Goal: Navigation & Orientation: Find specific page/section

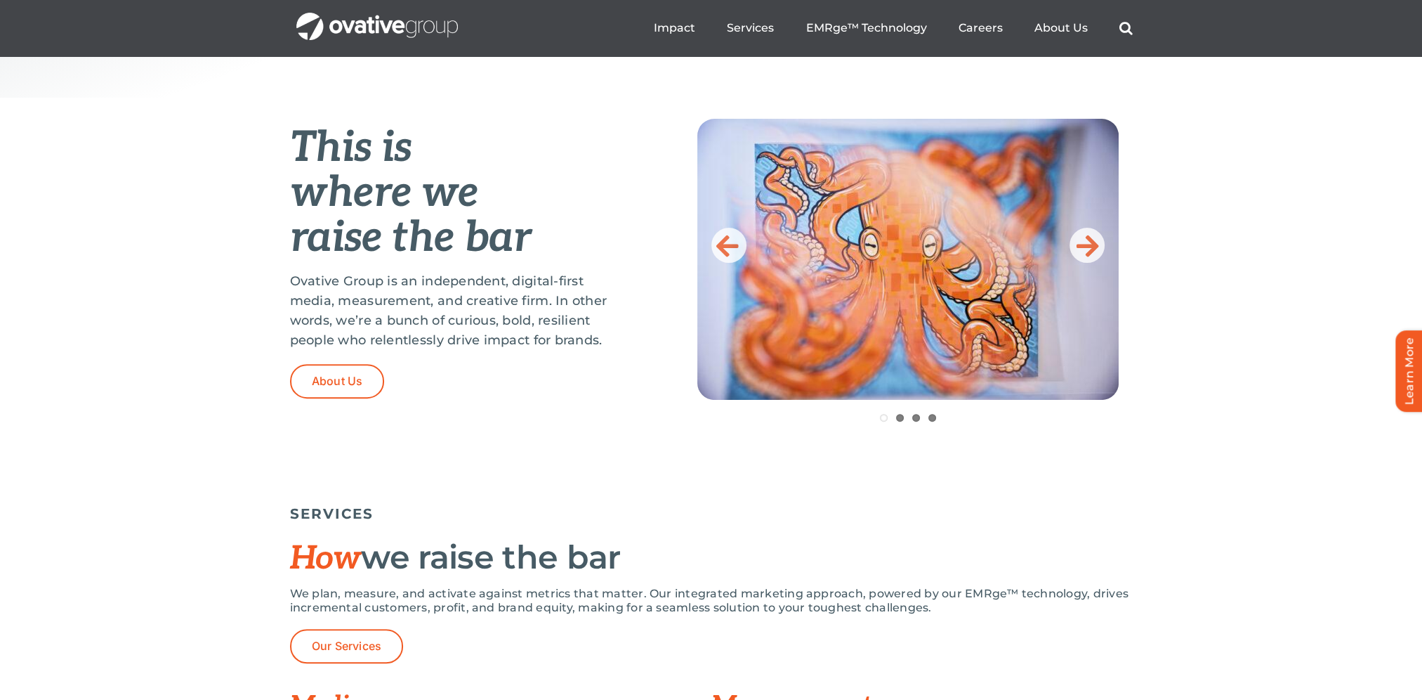
scroll to position [492, 0]
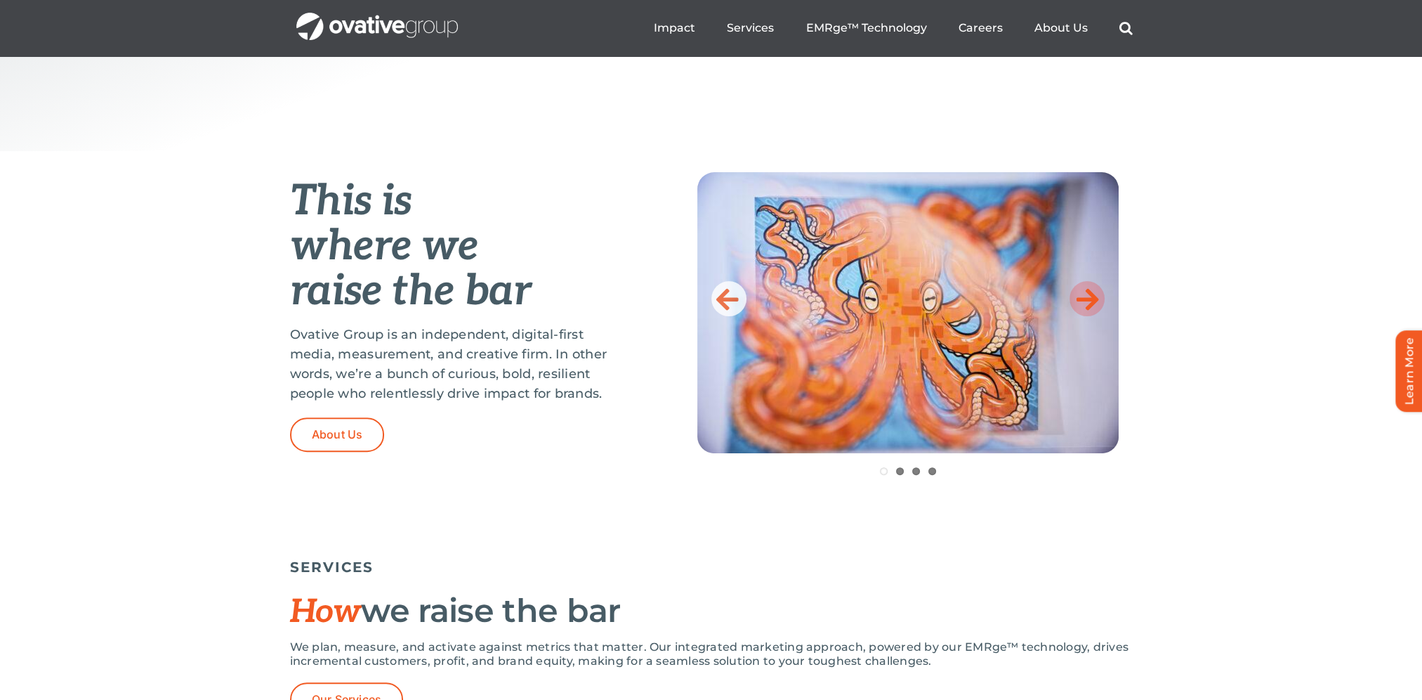
click at [1094, 296] on icon at bounding box center [1087, 298] width 22 height 28
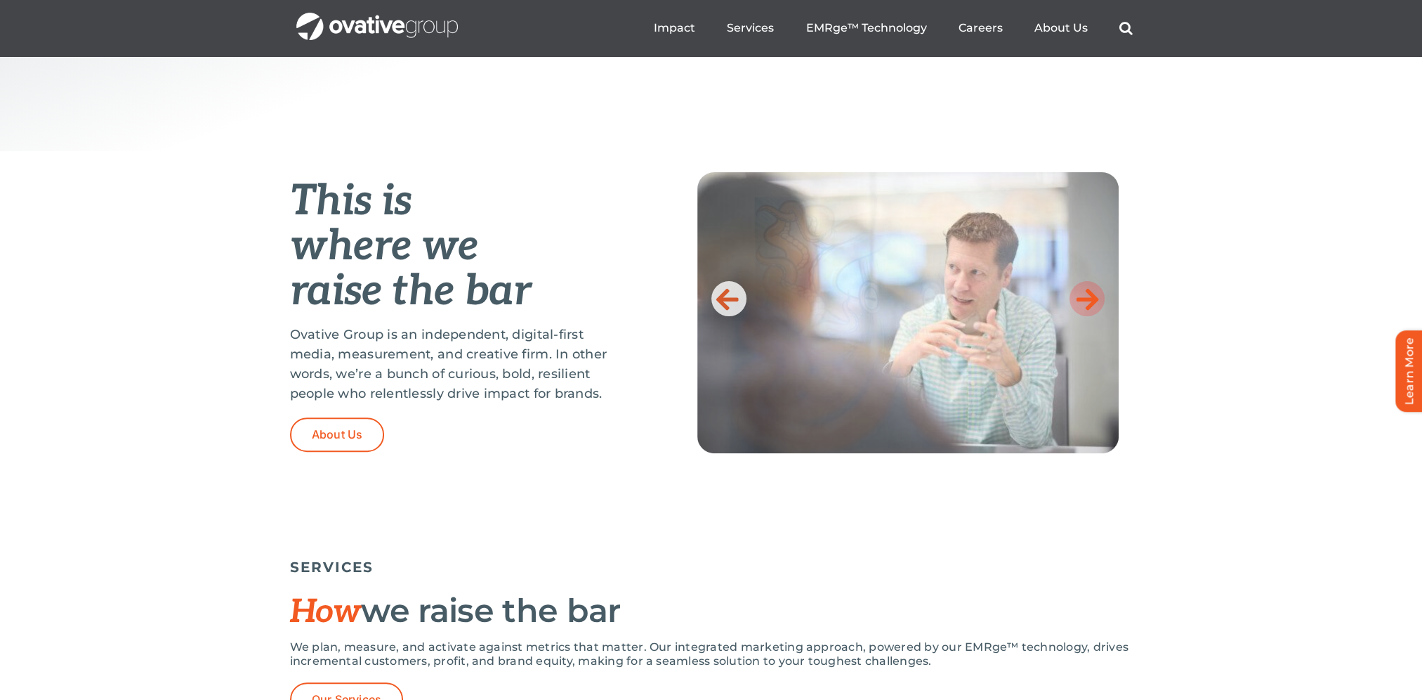
click at [1094, 296] on icon at bounding box center [1087, 298] width 22 height 28
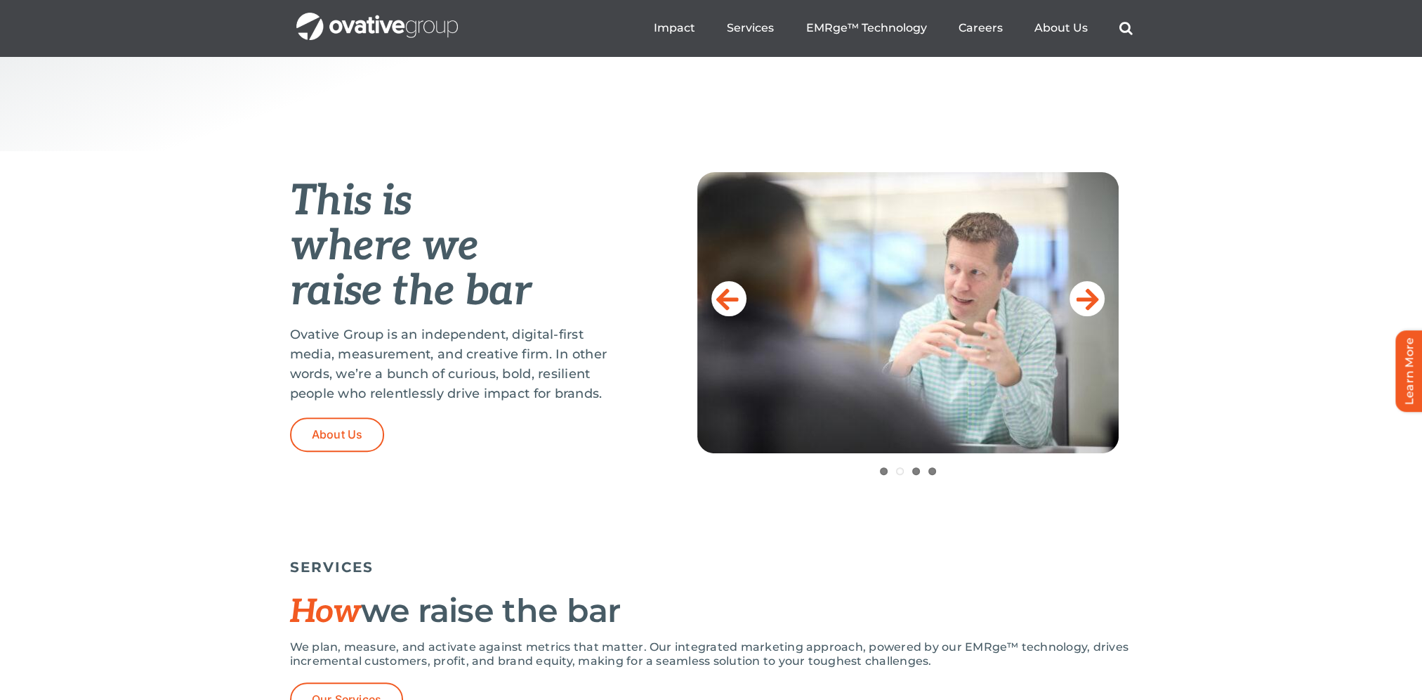
click at [1134, 313] on div "This is where we raise the bar Ovative Group is an independent, digital-first m…" at bounding box center [711, 351] width 1422 height 400
click at [1098, 303] on icon at bounding box center [1087, 298] width 22 height 28
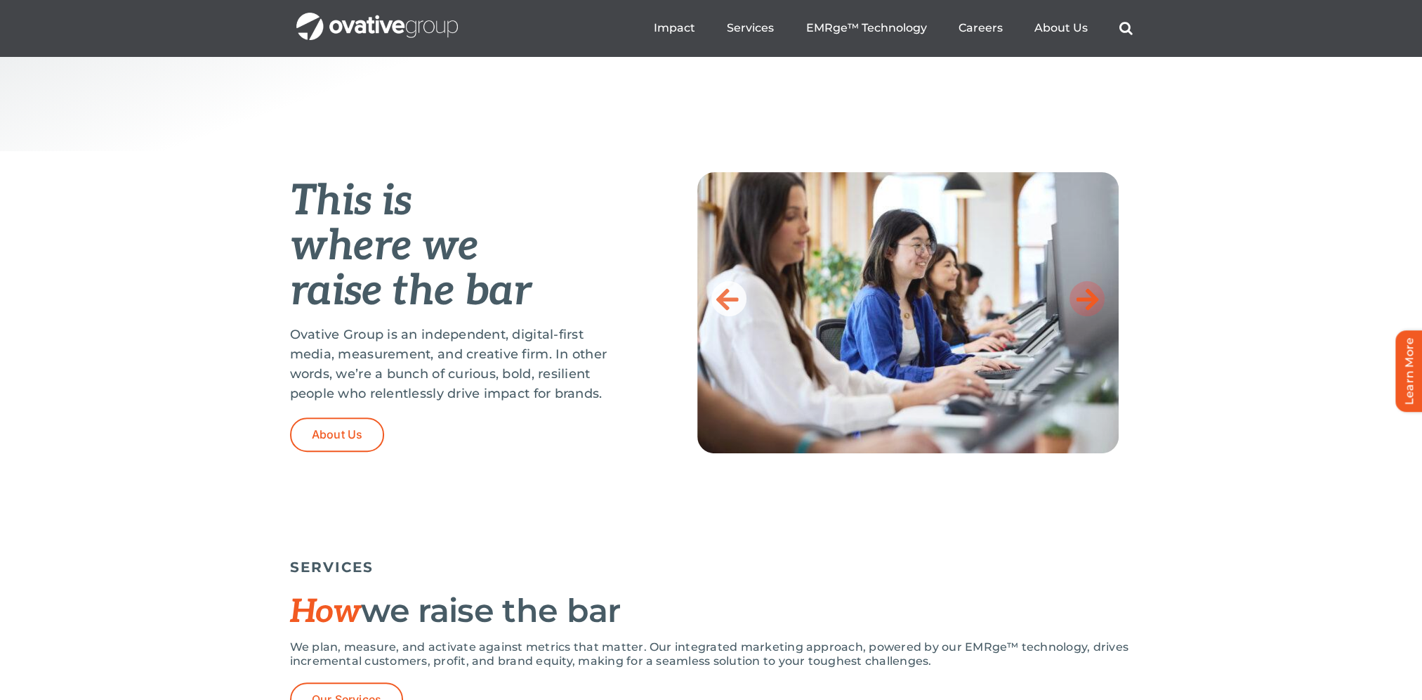
click at [1098, 303] on icon at bounding box center [1087, 298] width 22 height 28
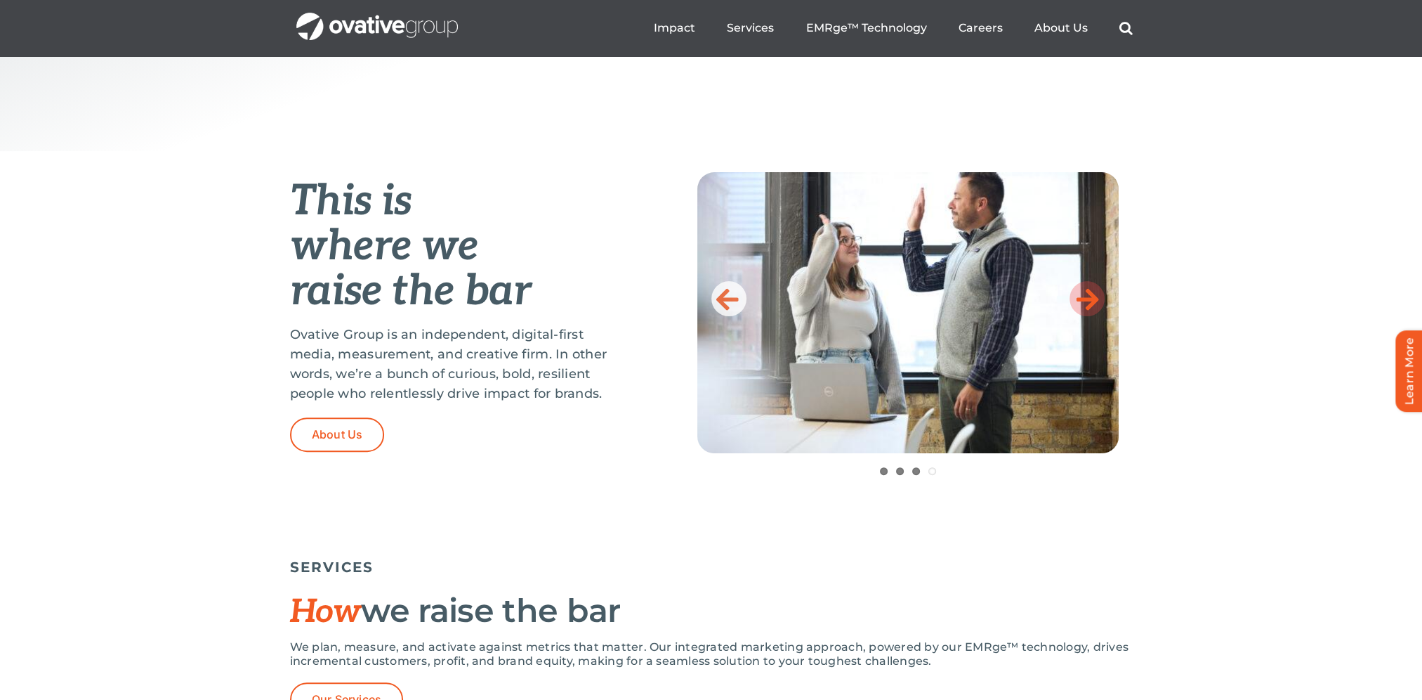
click at [1098, 303] on icon at bounding box center [1087, 298] width 22 height 28
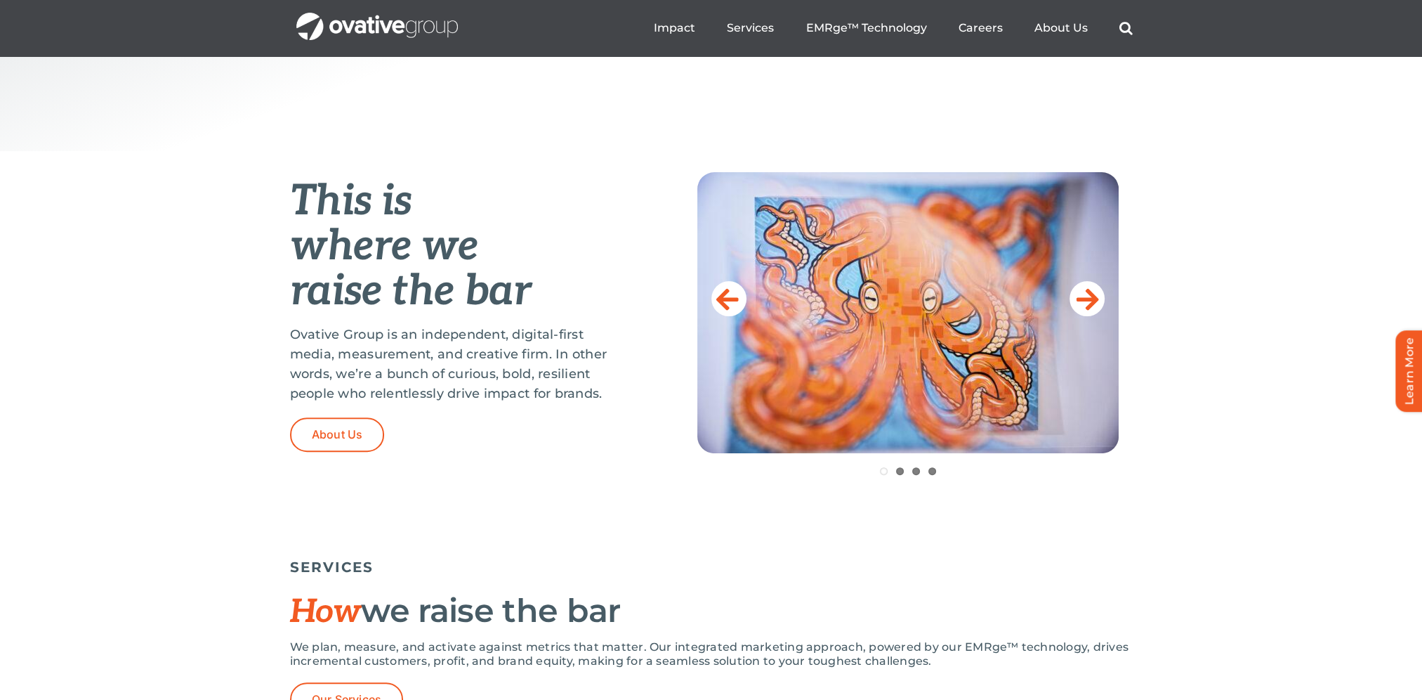
click at [1186, 309] on div "This is where we raise the bar Ovative Group is an independent, digital-first m…" at bounding box center [711, 351] width 1422 height 400
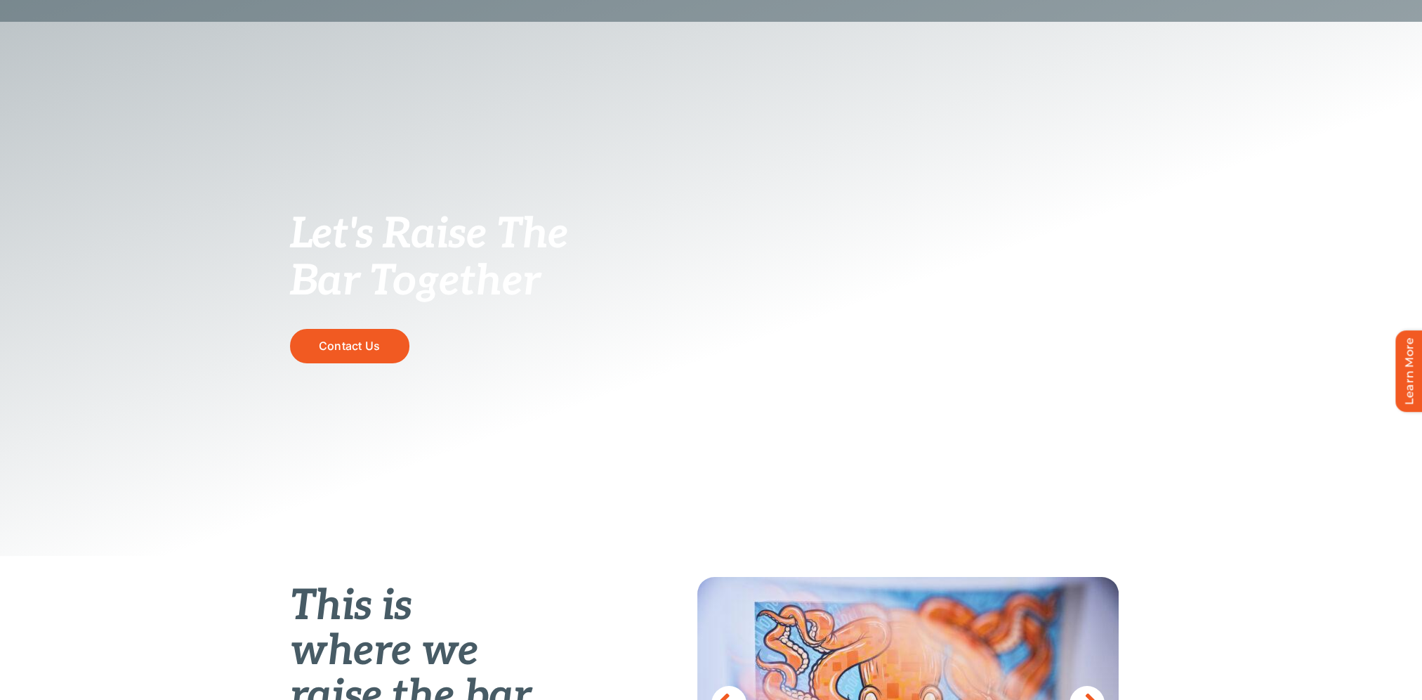
scroll to position [0, 0]
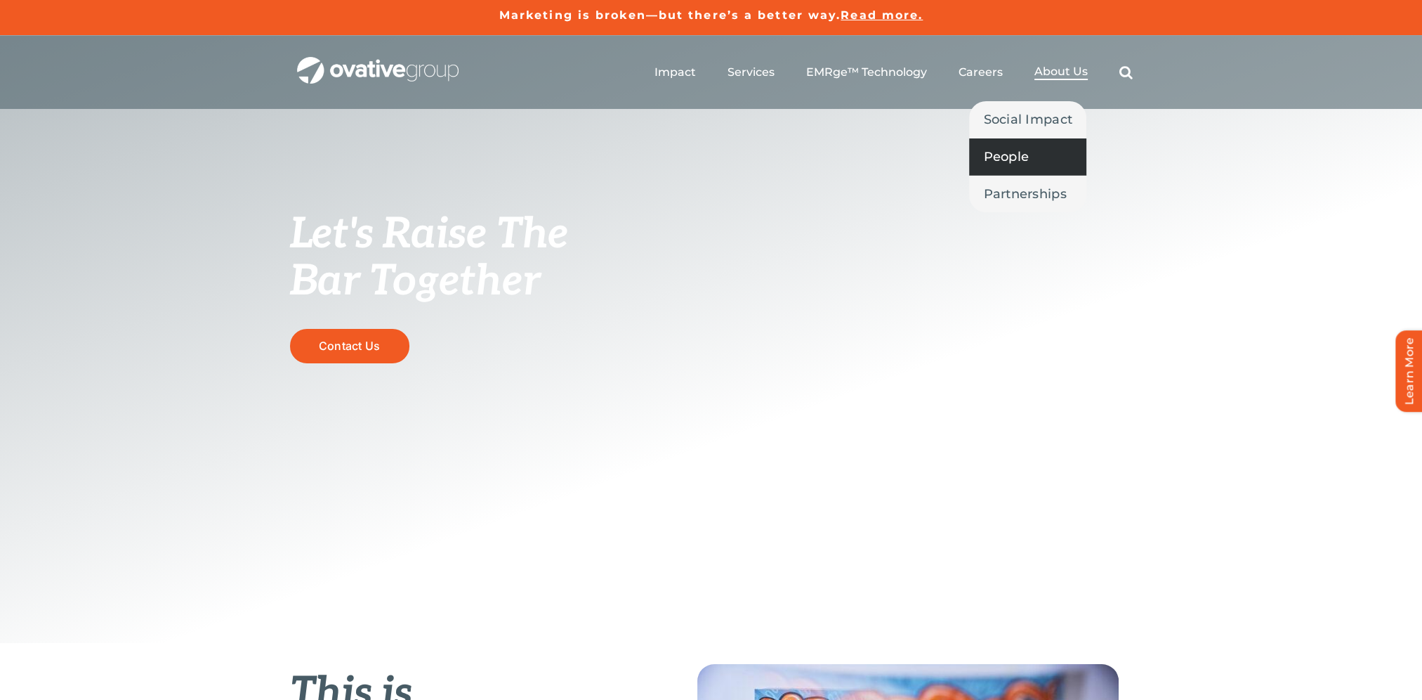
click at [1013, 169] on link "People" at bounding box center [1027, 156] width 117 height 37
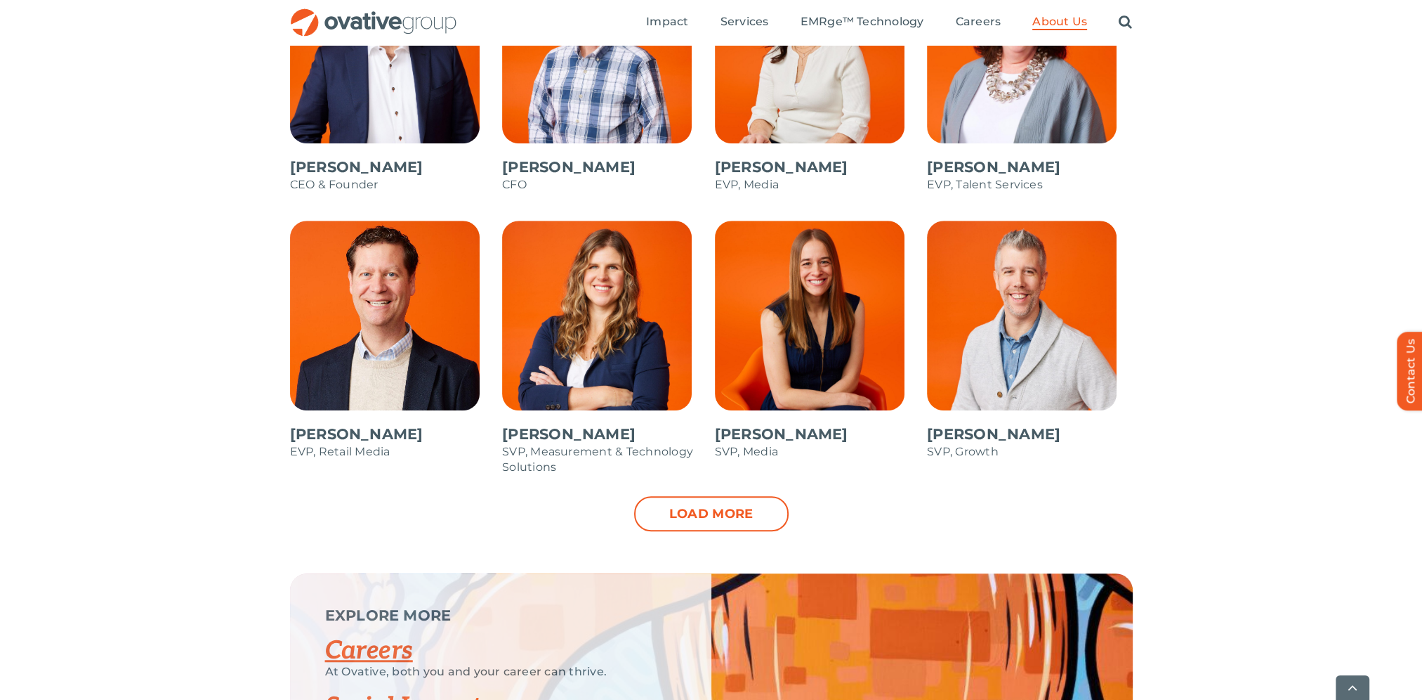
scroll to position [1335, 0]
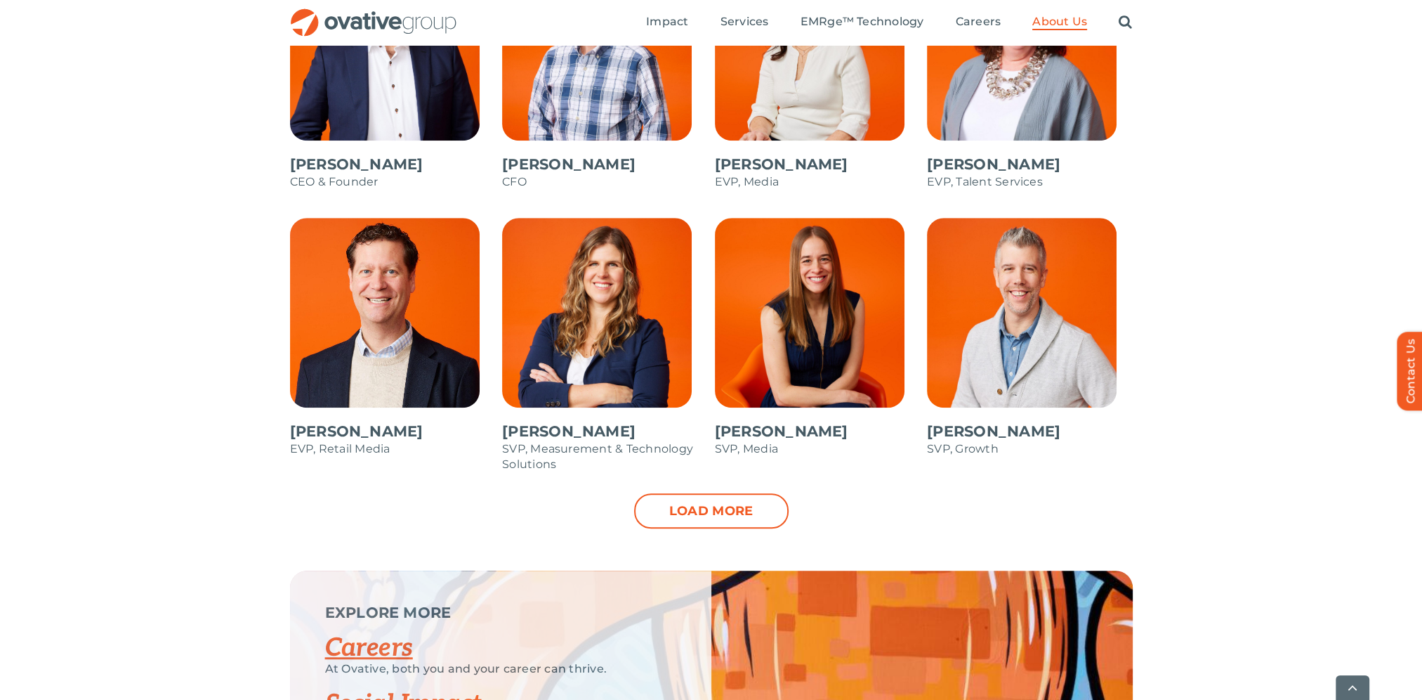
click at [704, 500] on link "Load more" at bounding box center [711, 510] width 155 height 35
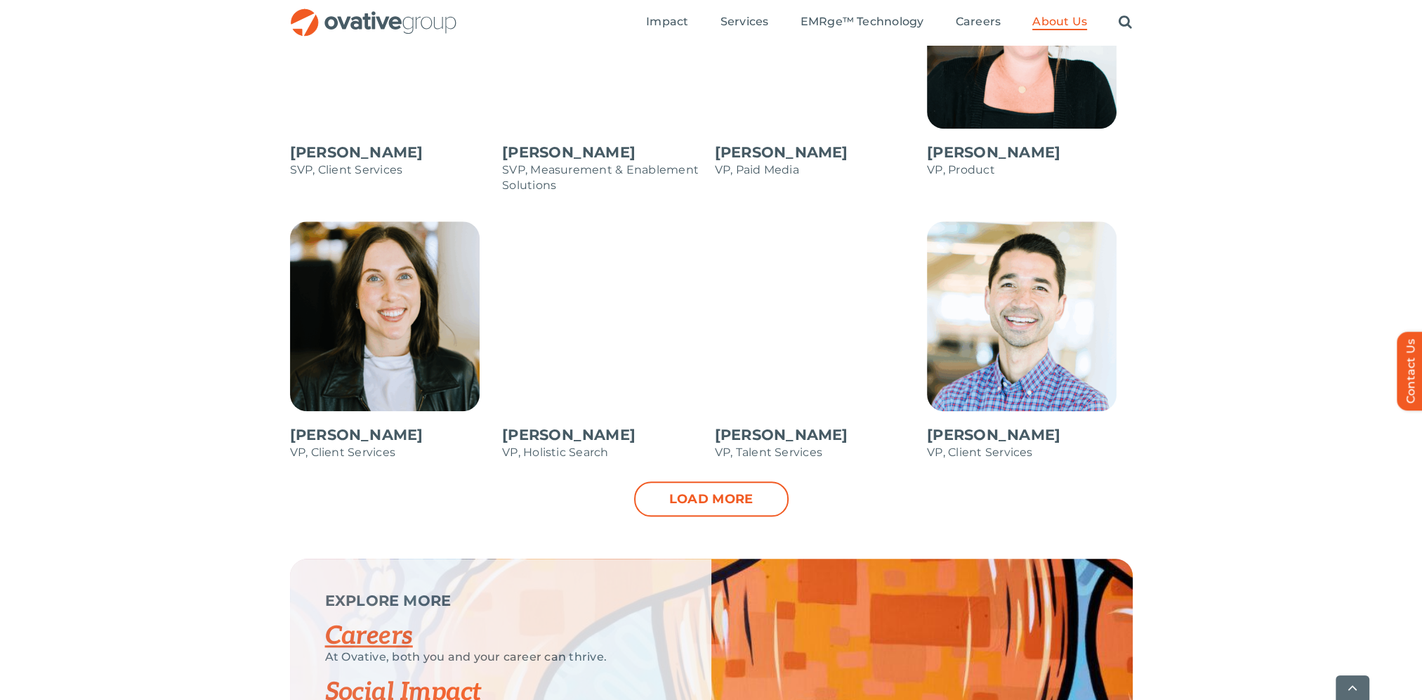
scroll to position [1897, 0]
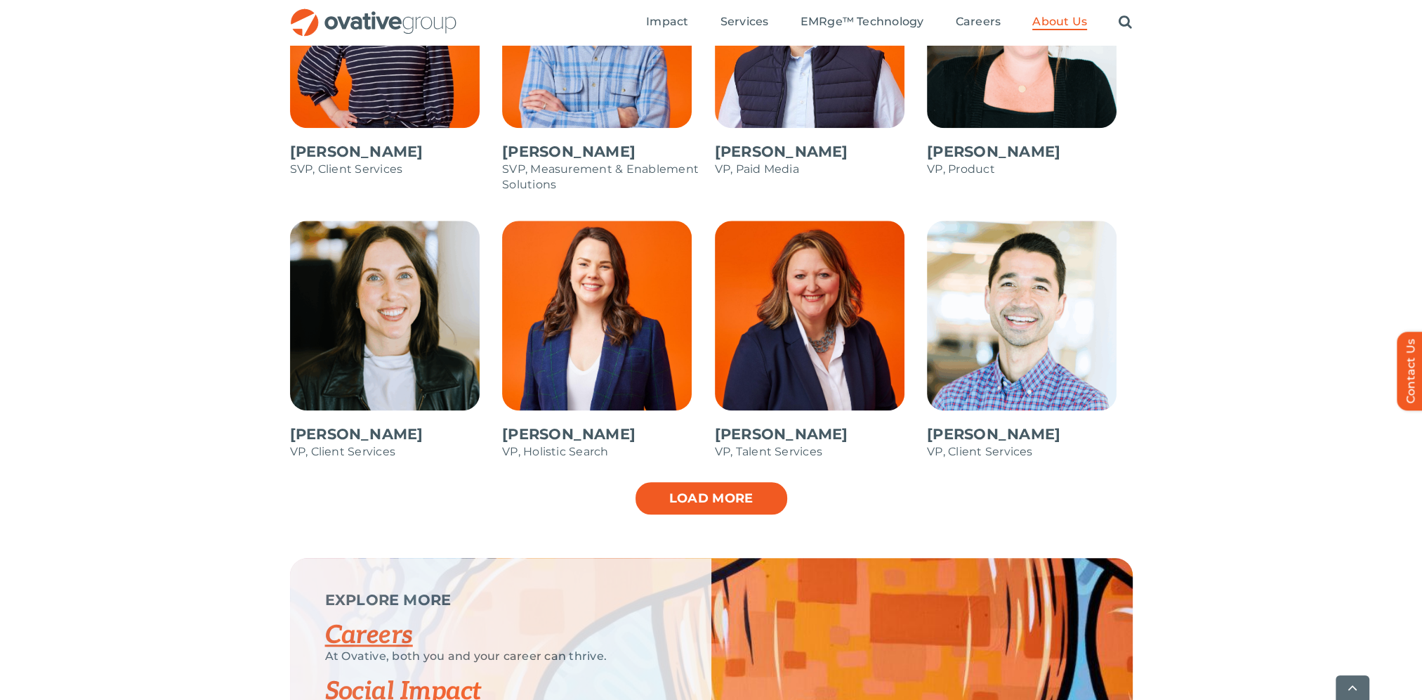
click at [766, 488] on link "Load more" at bounding box center [711, 497] width 155 height 35
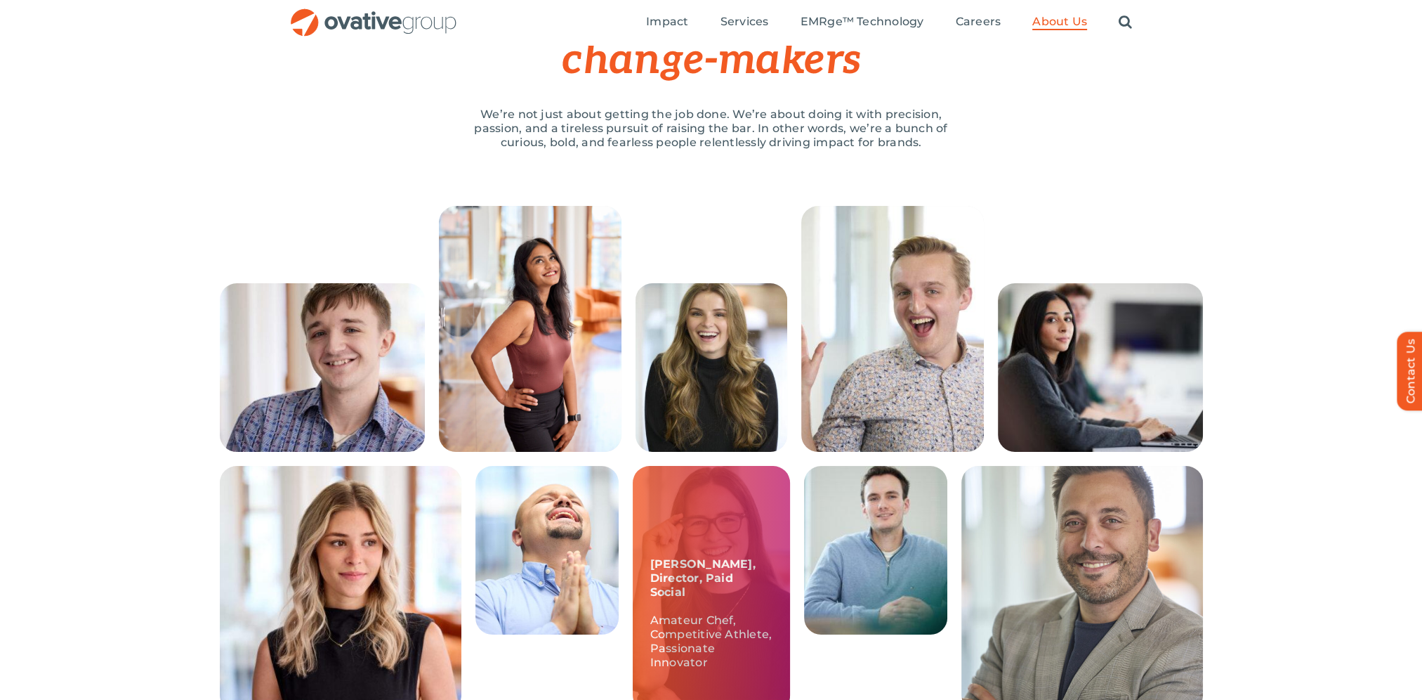
scroll to position [0, 0]
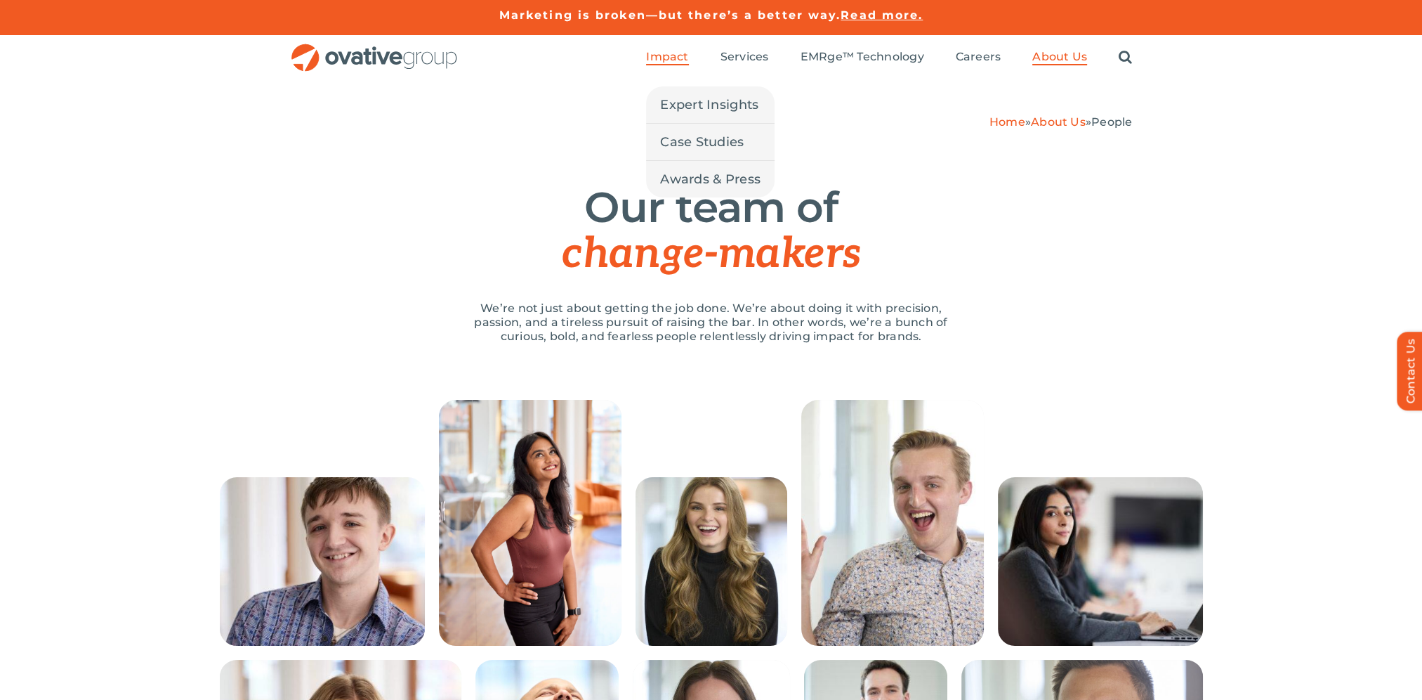
click at [670, 57] on span "Impact" at bounding box center [667, 57] width 42 height 14
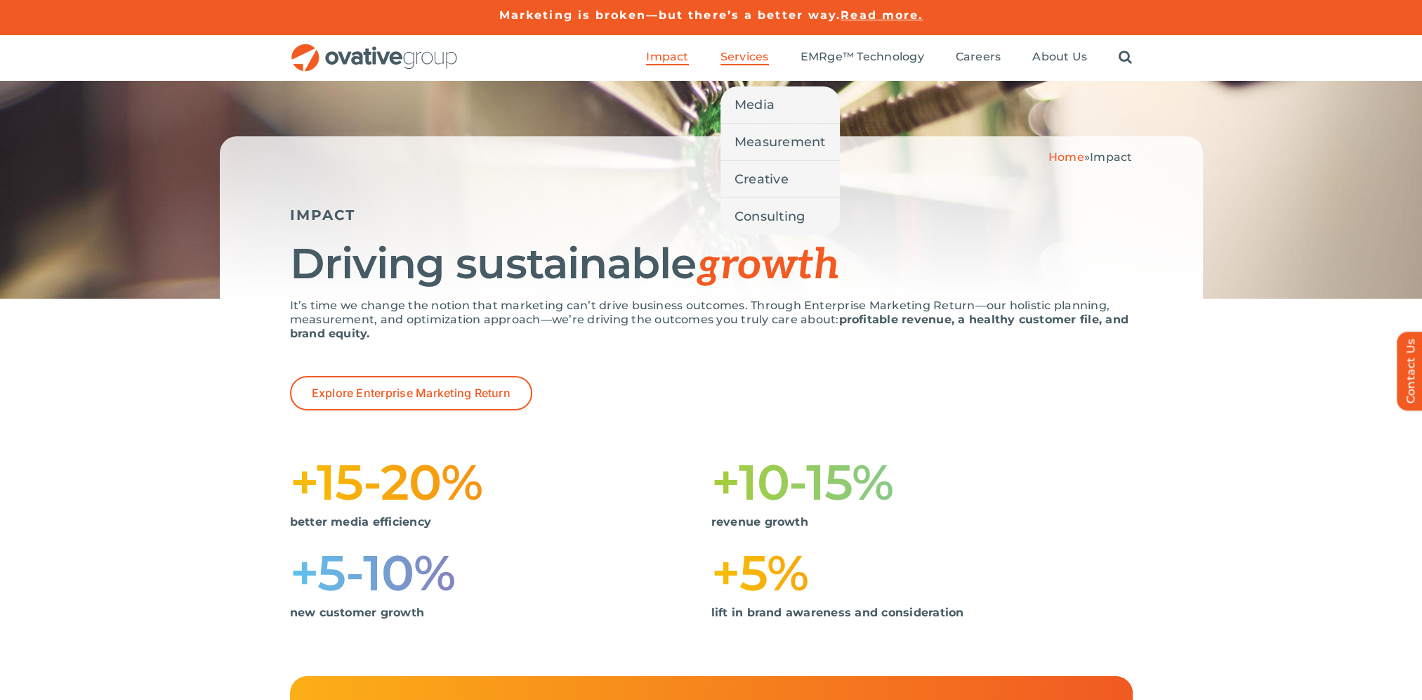
click at [745, 53] on span "Services" at bounding box center [745, 57] width 48 height 14
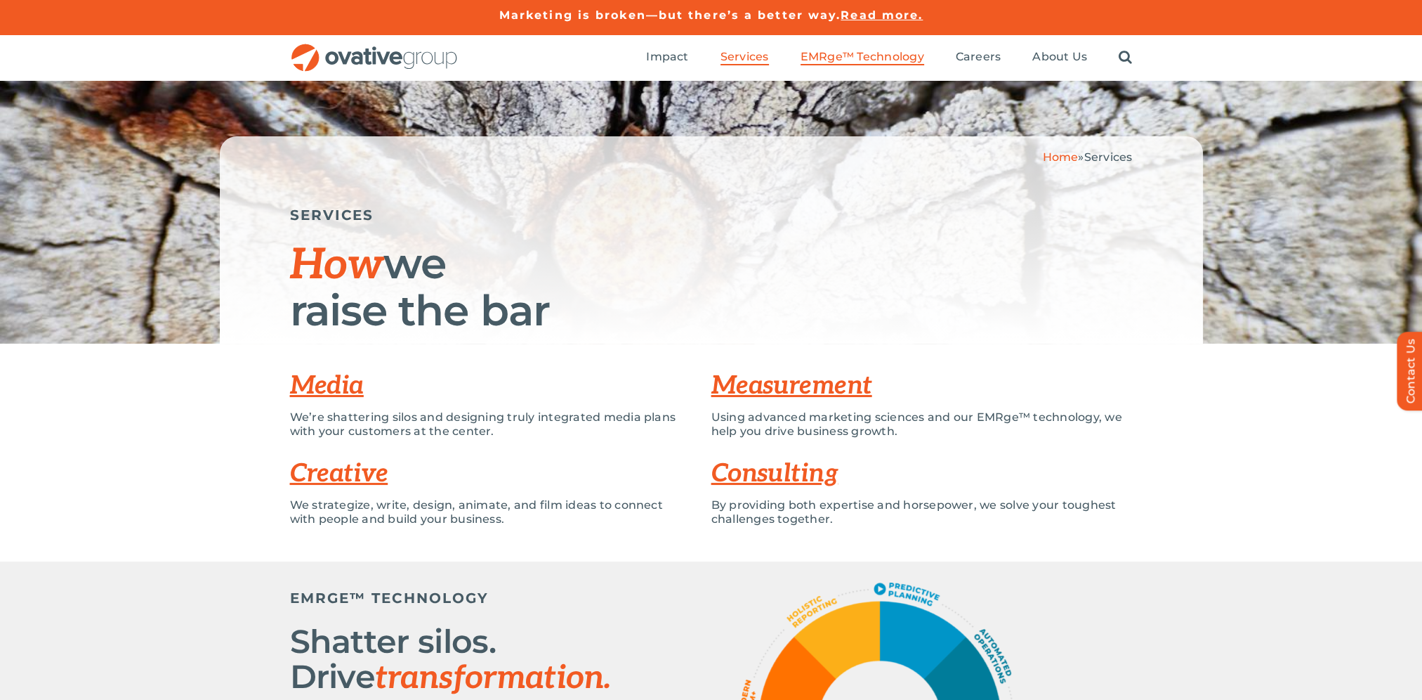
click at [849, 56] on span "EMRge™ Technology" at bounding box center [863, 57] width 124 height 14
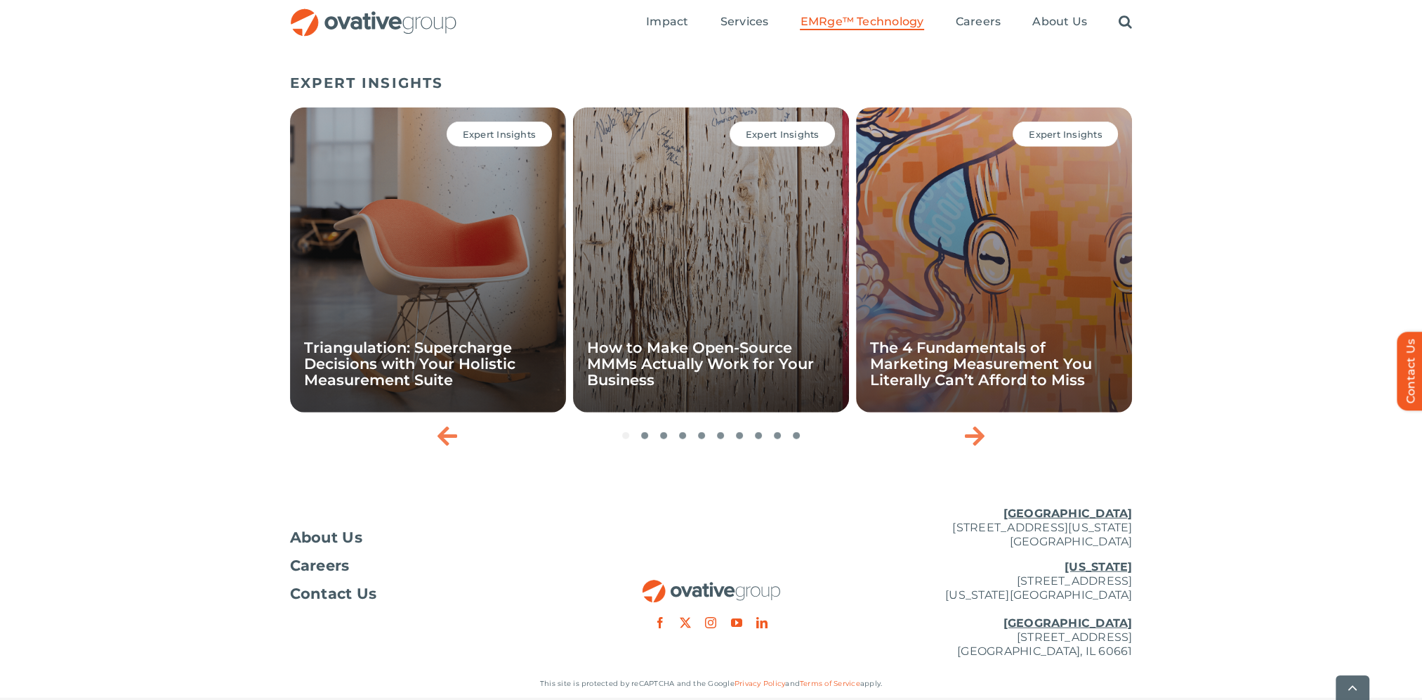
scroll to position [4654, 0]
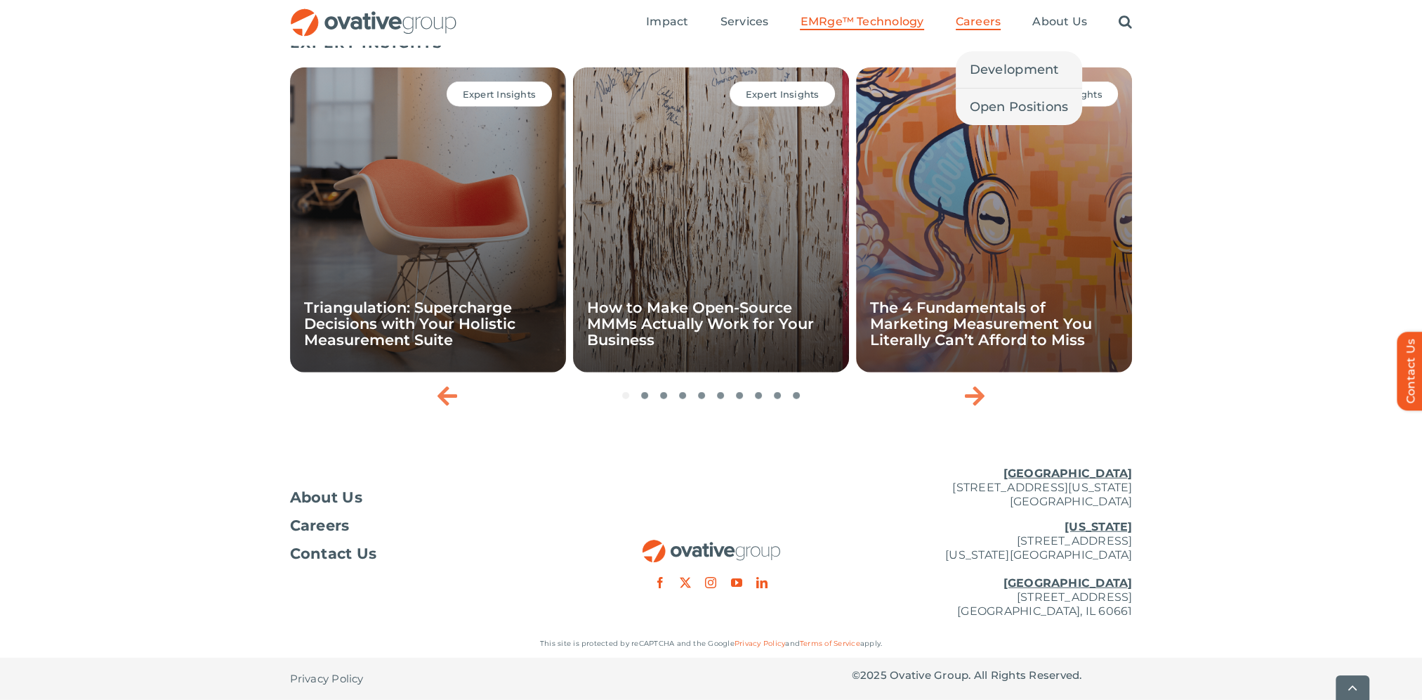
click at [967, 30] on li "Careers Development Open Positions" at bounding box center [979, 22] width 46 height 15
click at [1004, 99] on span "Open Positions" at bounding box center [1019, 107] width 99 height 20
